Goal: Find specific page/section: Find specific page/section

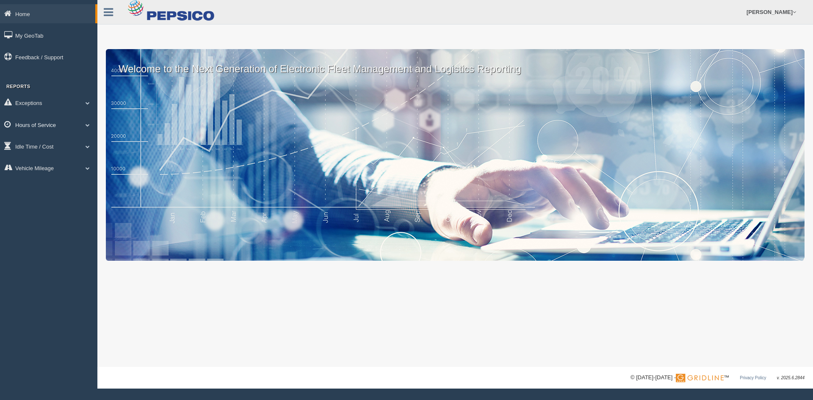
click at [44, 125] on link "Hours of Service" at bounding box center [48, 124] width 97 height 19
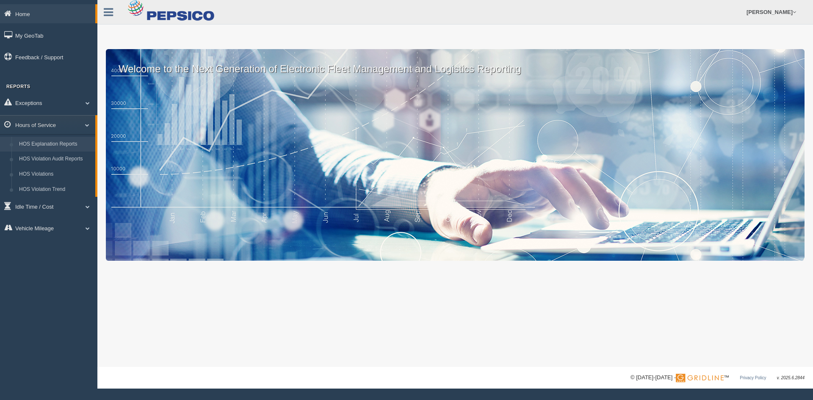
click at [46, 142] on link "HOS Explanation Reports" at bounding box center [55, 144] width 80 height 15
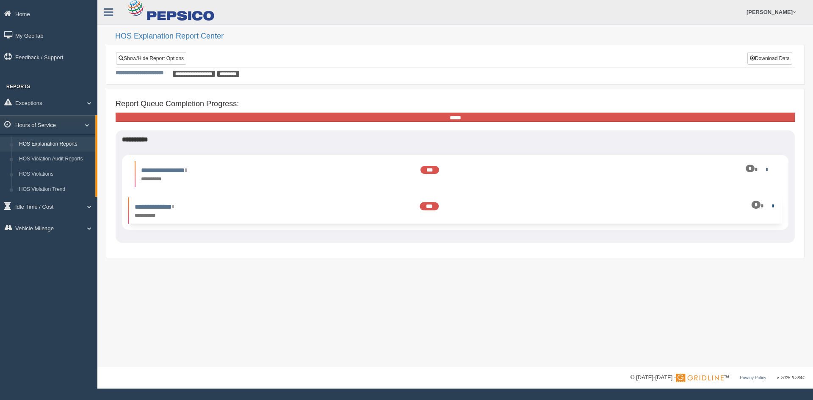
click at [769, 204] on link at bounding box center [771, 206] width 6 height 6
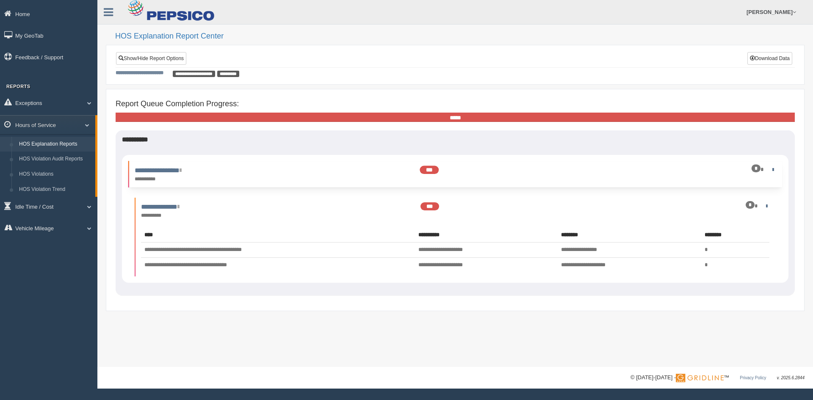
click at [572, 170] on div "**********" at bounding box center [454, 175] width 649 height 18
